Goal: Navigation & Orientation: Find specific page/section

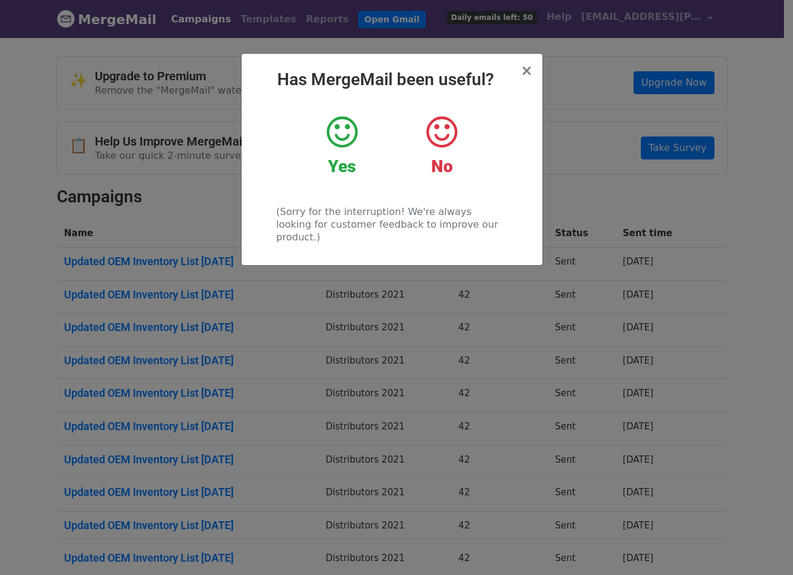
click at [521, 72] on h2 "Has MergeMail been useful?" at bounding box center [391, 79] width 281 height 21
click at [526, 72] on span "×" at bounding box center [526, 70] width 12 height 17
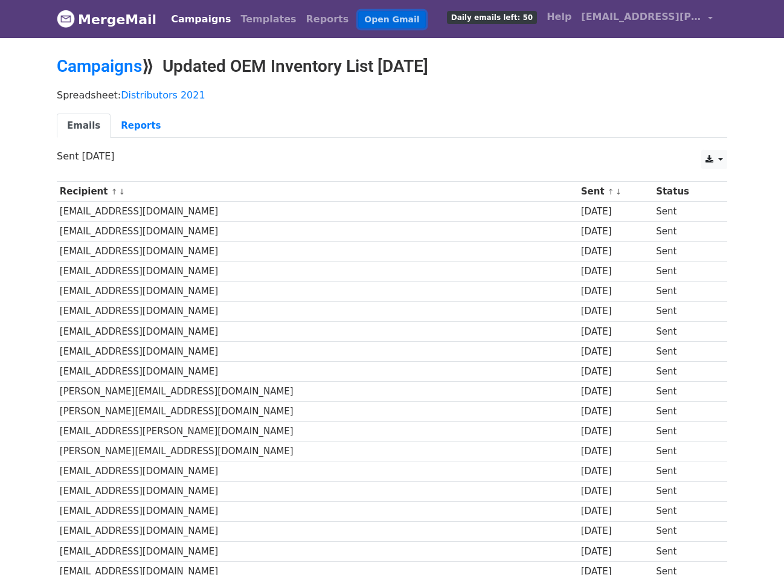
click at [358, 21] on link "Open Gmail" at bounding box center [391, 20] width 67 height 18
click at [183, 18] on link "Campaigns" at bounding box center [200, 19] width 69 height 24
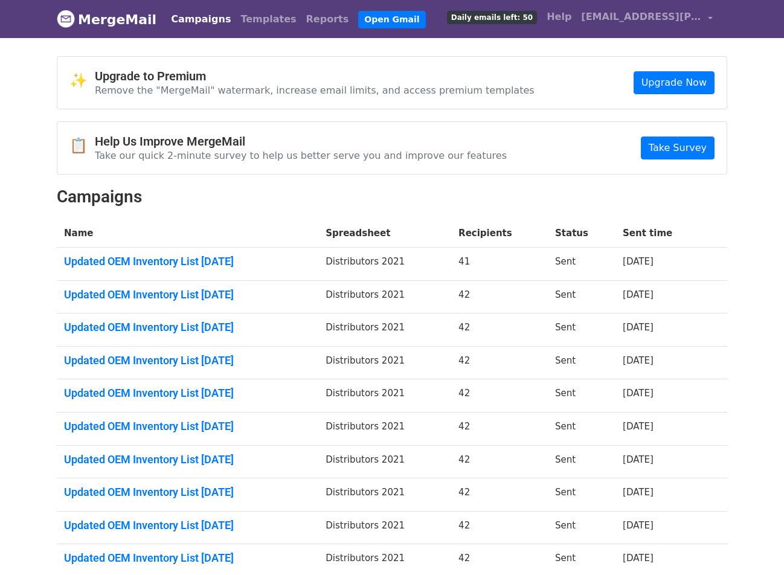
click at [101, 22] on link "MergeMail" at bounding box center [107, 19] width 100 height 25
click at [113, 23] on link "MergeMail" at bounding box center [107, 19] width 100 height 25
click at [301, 19] on link "Reports" at bounding box center [327, 19] width 53 height 24
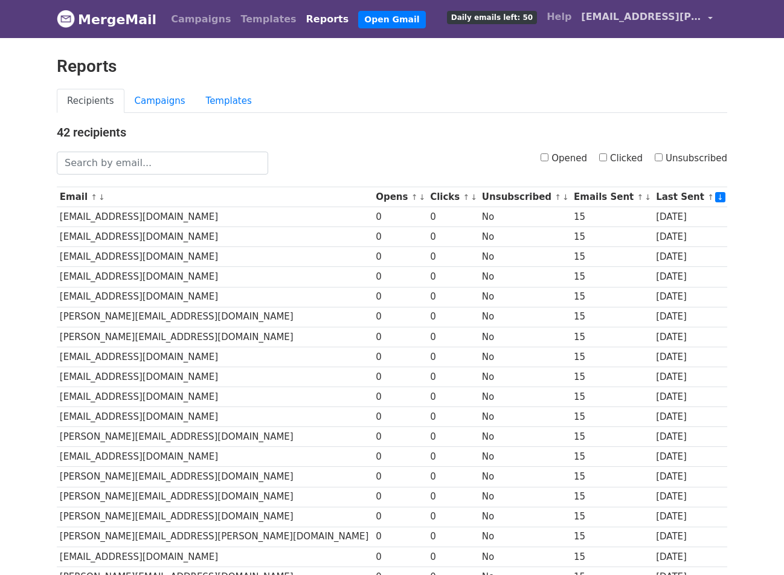
click at [706, 18] on link "[EMAIL_ADDRESS][PERSON_NAME][DOMAIN_NAME]" at bounding box center [646, 19] width 141 height 28
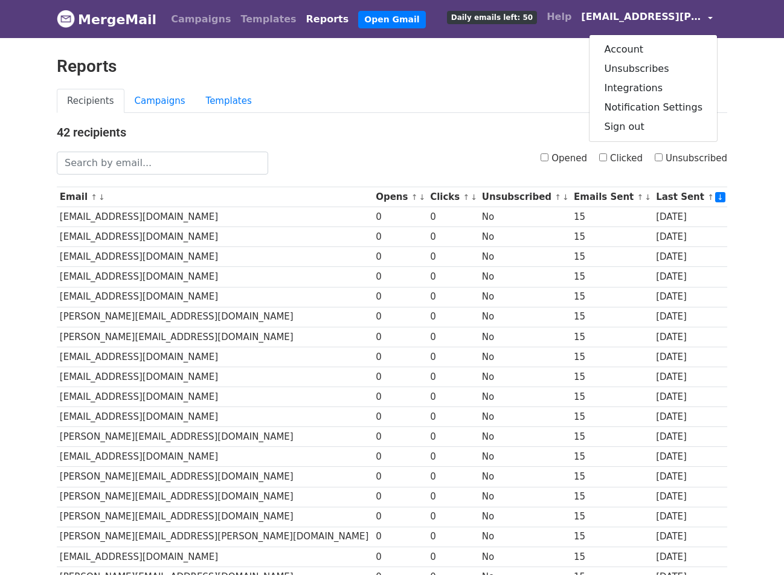
click at [528, 63] on h2 "Reports" at bounding box center [392, 66] width 670 height 21
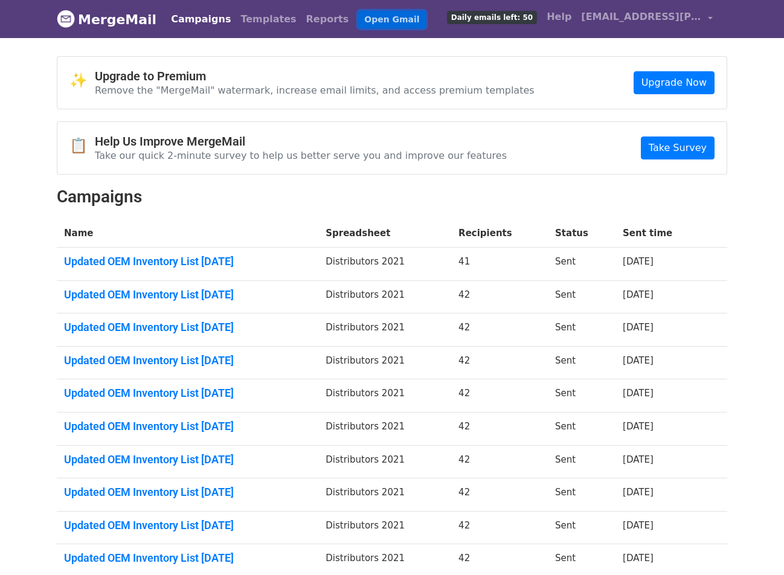
click at [358, 22] on link "Open Gmail" at bounding box center [391, 20] width 67 height 18
click at [616, 17] on span "[EMAIL_ADDRESS][PERSON_NAME][DOMAIN_NAME]" at bounding box center [641, 17] width 121 height 14
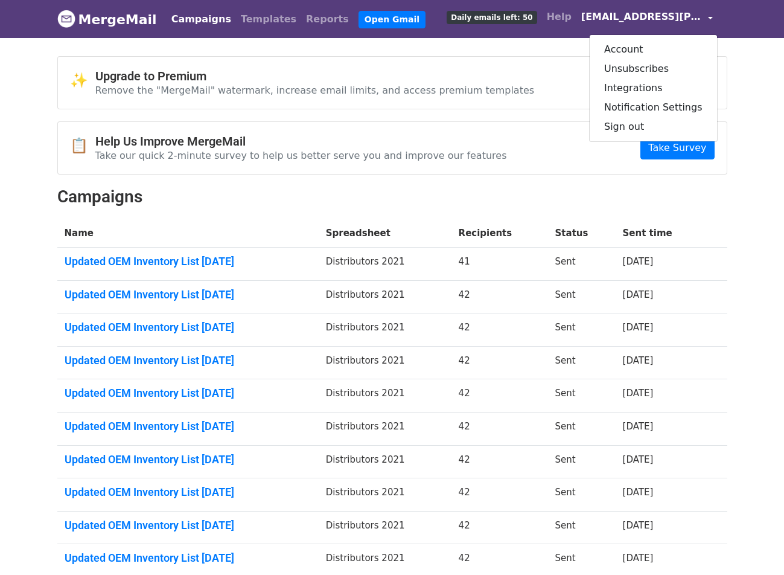
click at [616, 17] on span "[EMAIL_ADDRESS][PERSON_NAME][DOMAIN_NAME]" at bounding box center [641, 17] width 121 height 14
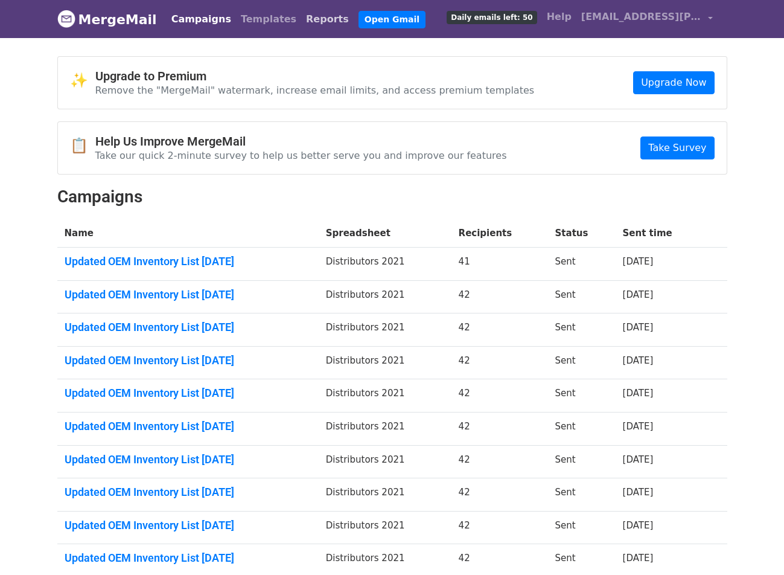
click at [301, 16] on link "Reports" at bounding box center [327, 19] width 53 height 24
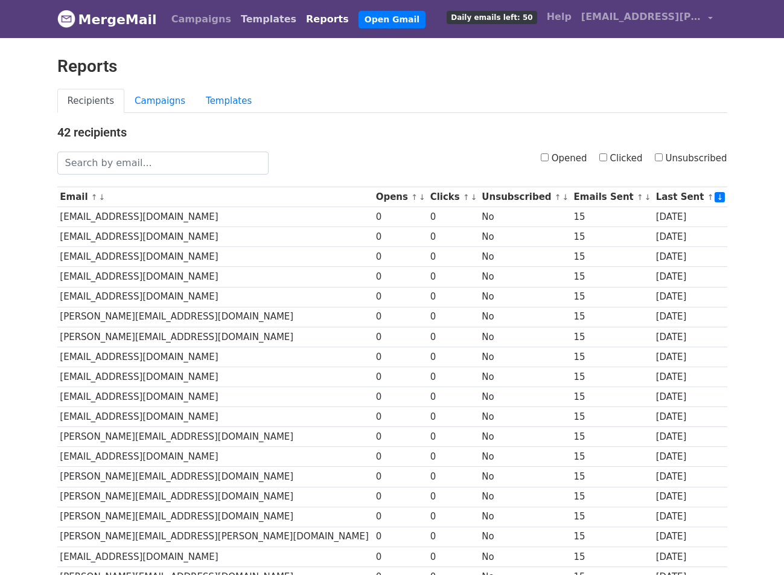
click at [255, 23] on link "Templates" at bounding box center [268, 19] width 65 height 24
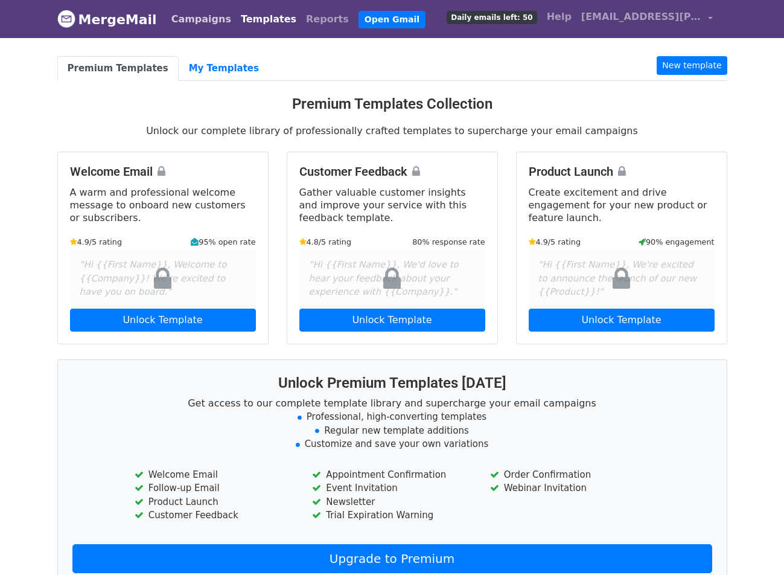
click at [203, 21] on link "Campaigns" at bounding box center [201, 19] width 69 height 24
